Goal: Information Seeking & Learning: Check status

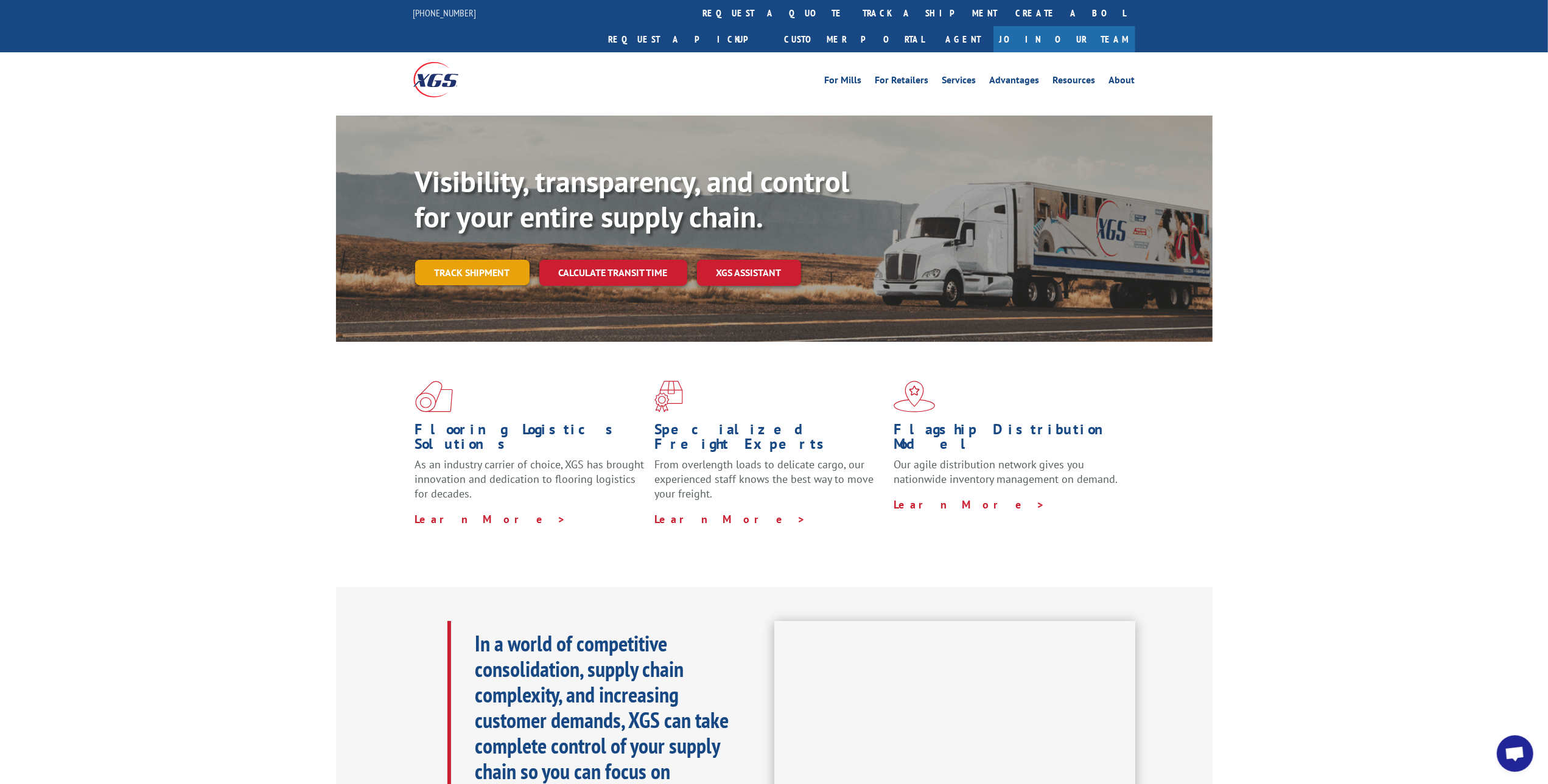
click at [473, 260] on link "Track shipment" at bounding box center [473, 272] width 115 height 26
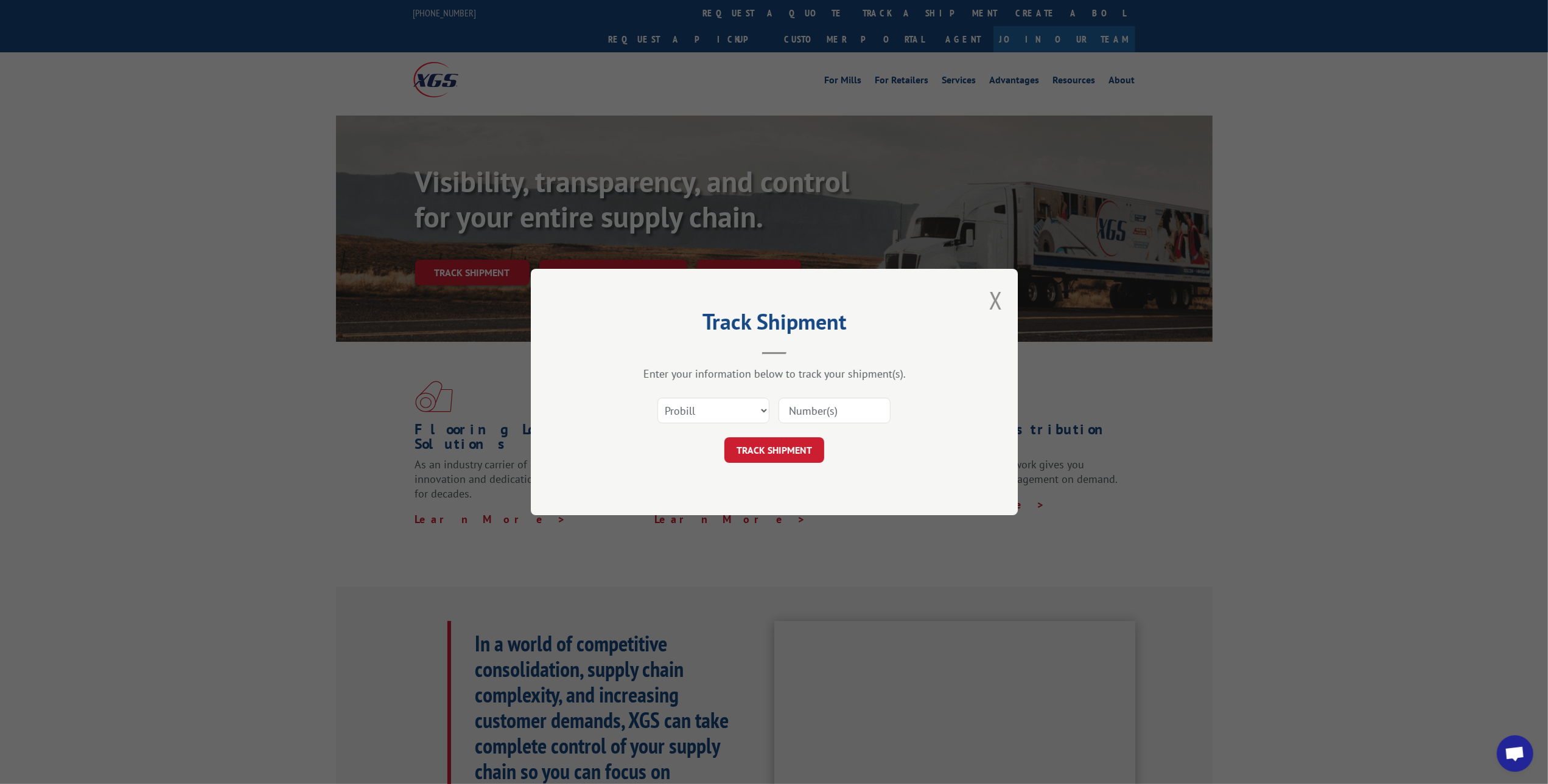
click at [804, 407] on input at bounding box center [834, 411] width 112 height 26
paste input "15969728"
type input "15969728"
click at [775, 452] on button "TRACK SHIPMENT" at bounding box center [774, 450] width 100 height 26
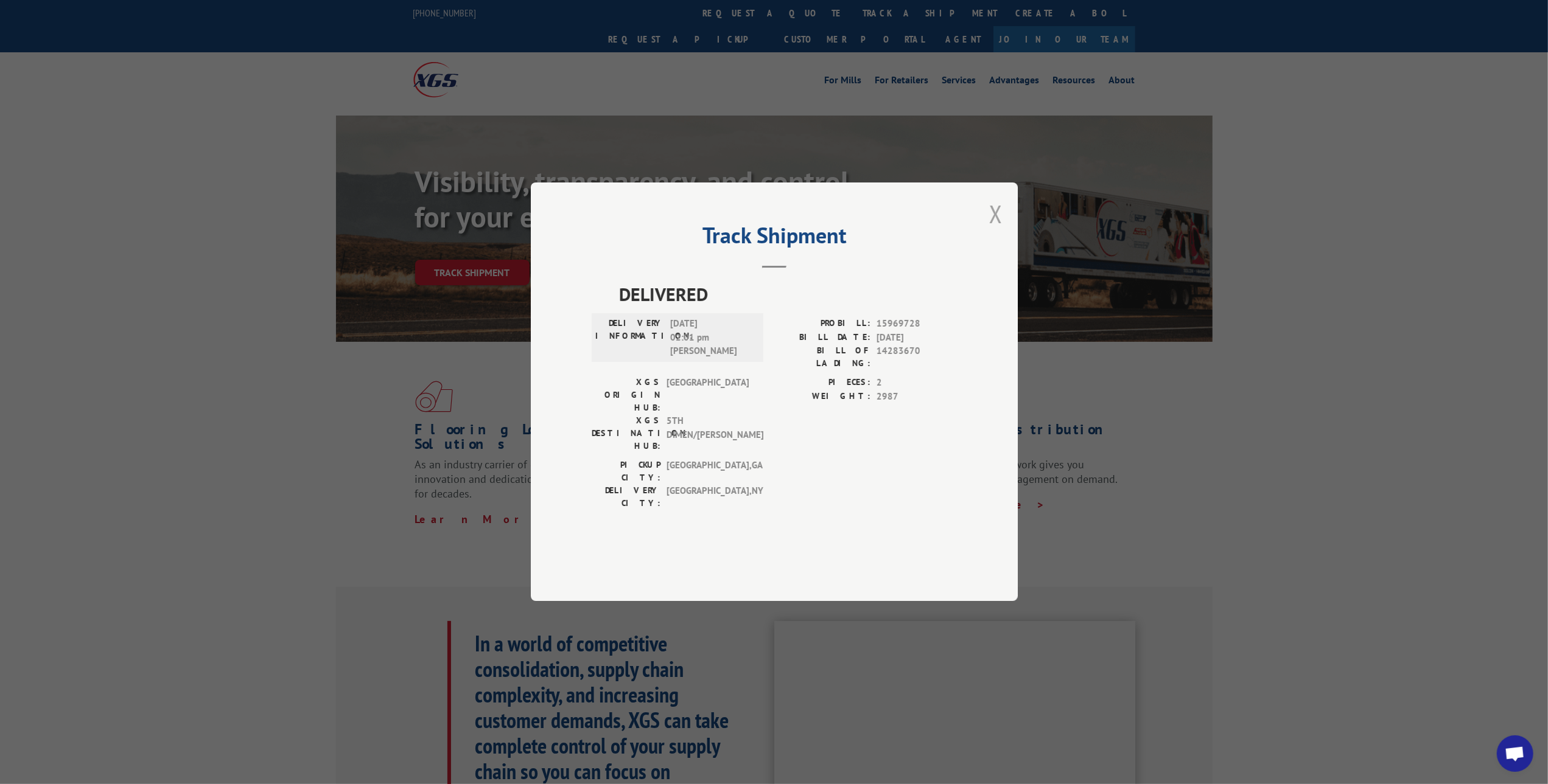
click at [996, 230] on button "Close modal" at bounding box center [995, 214] width 13 height 33
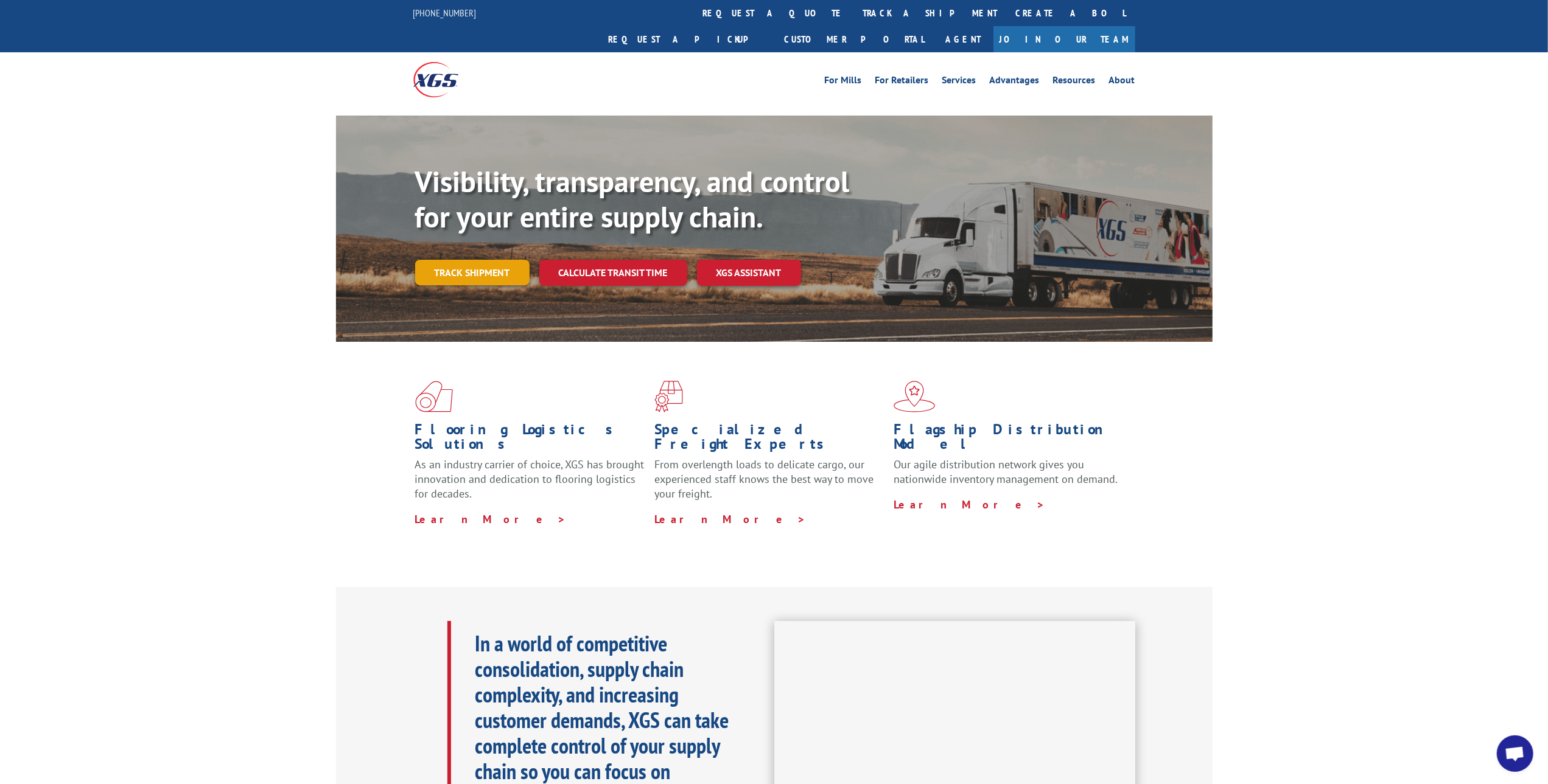
click at [488, 260] on link "Track shipment" at bounding box center [473, 272] width 115 height 26
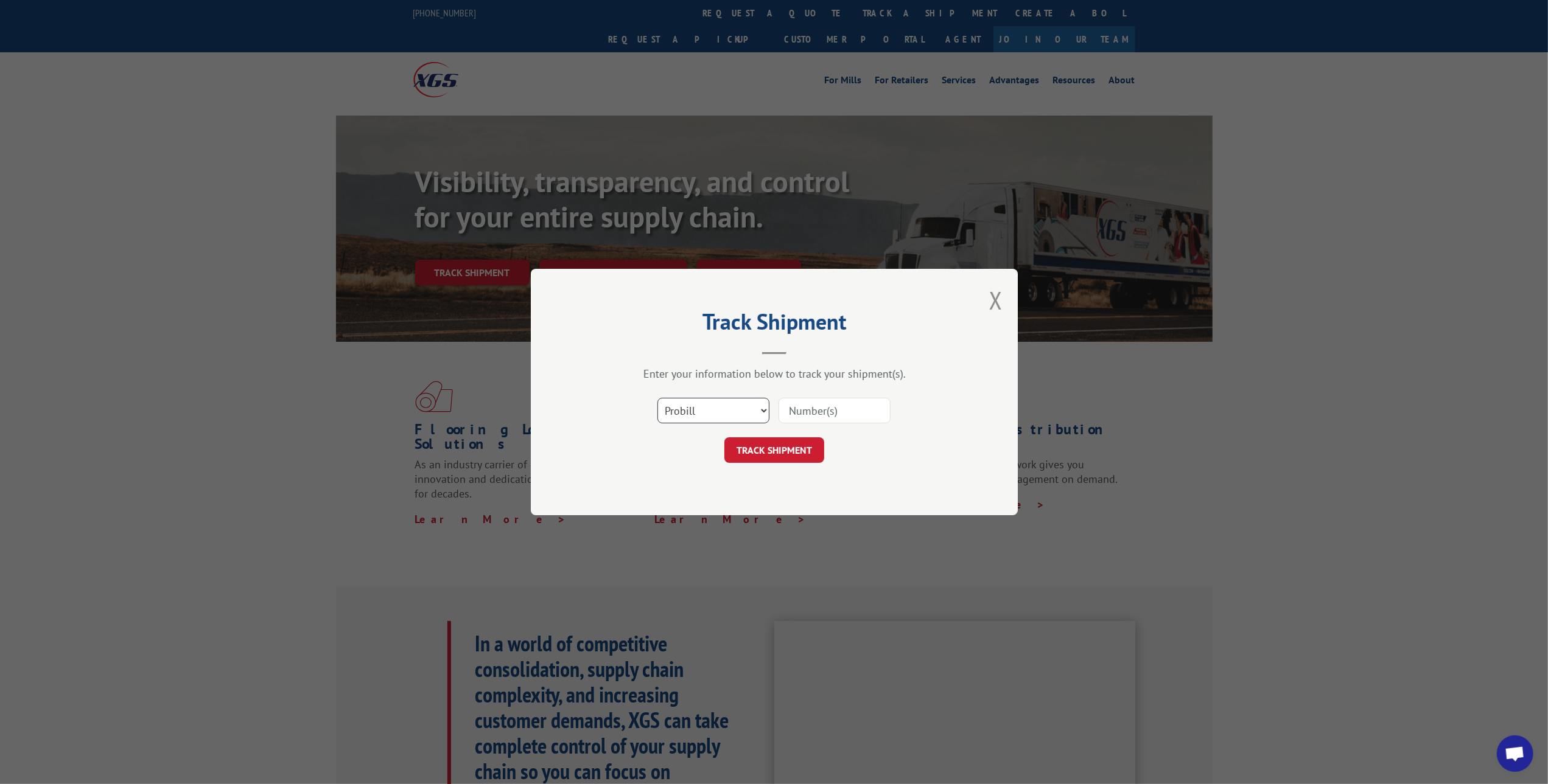
click at [762, 413] on select "Select category... Probill BOL PO" at bounding box center [713, 411] width 112 height 26
select select "bol"
click at [657, 398] on select "Select category... Probill BOL PO" at bounding box center [713, 411] width 112 height 26
click at [819, 408] on input at bounding box center [834, 411] width 112 height 26
paste input "6100052999"
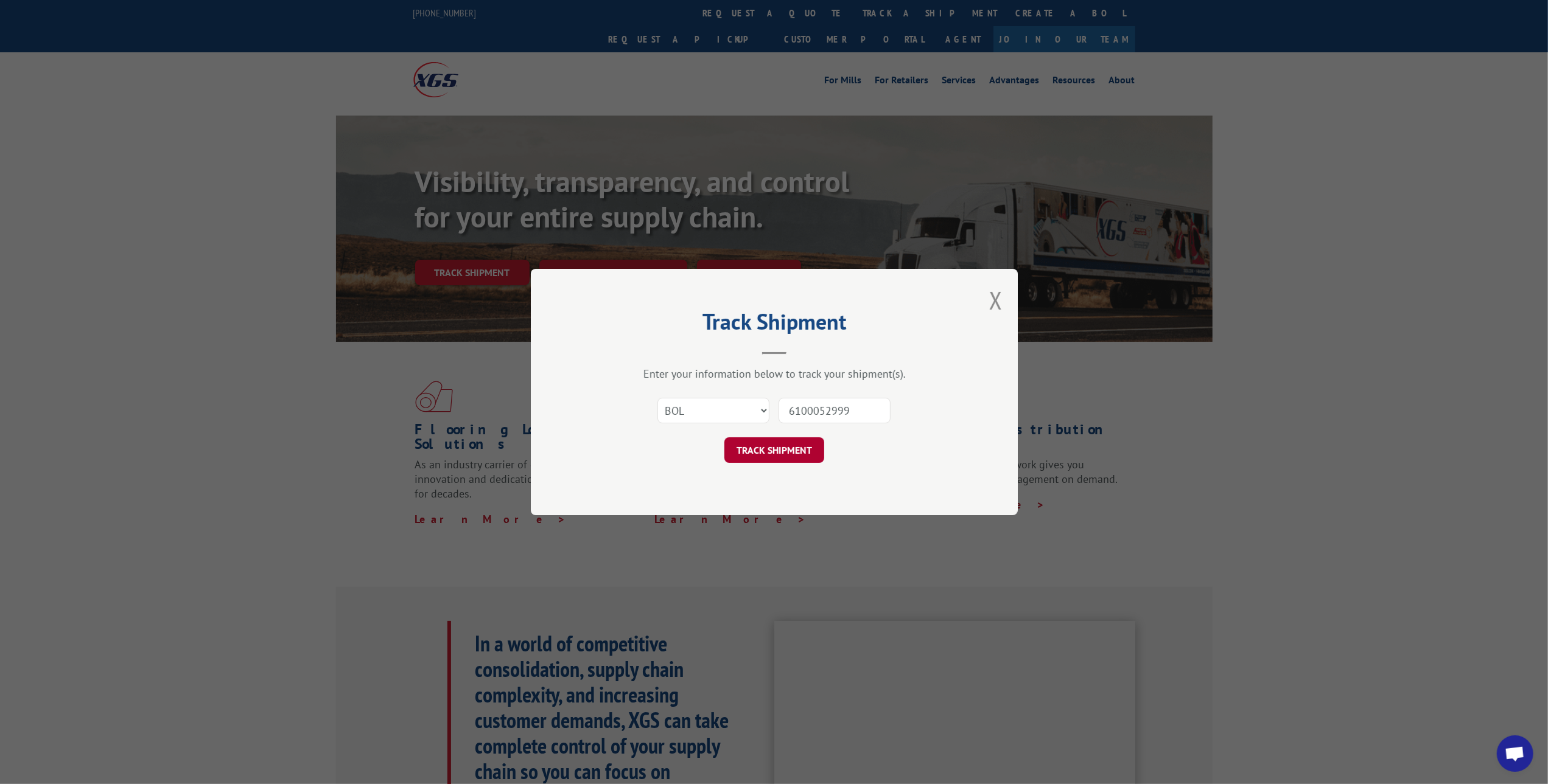
type input "6100052999"
click at [768, 447] on button "TRACK SHIPMENT" at bounding box center [774, 450] width 100 height 26
